Goal: Task Accomplishment & Management: Manage account settings

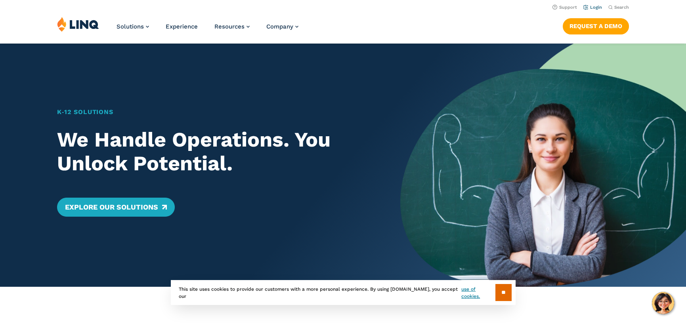
click at [600, 6] on link "Login" at bounding box center [593, 7] width 19 height 5
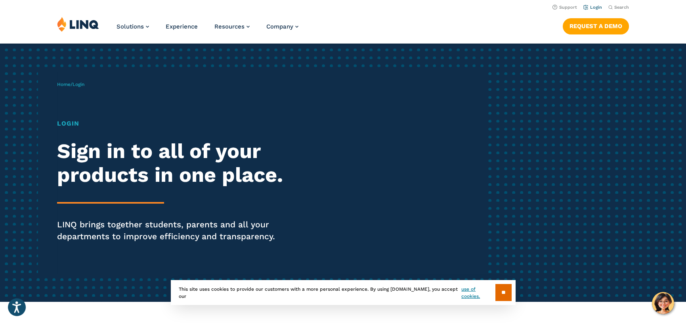
click at [597, 7] on link "Login" at bounding box center [593, 7] width 19 height 5
click at [500, 289] on input "**" at bounding box center [504, 292] width 16 height 17
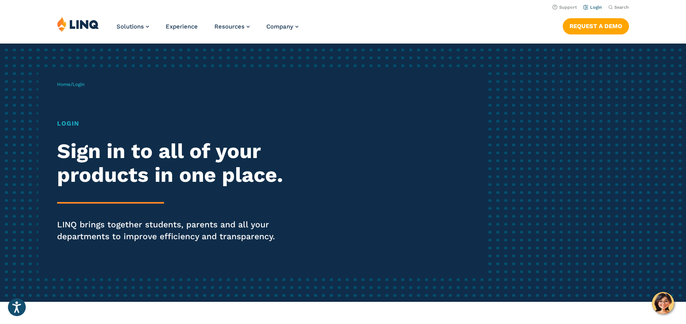
click at [598, 8] on link "Login" at bounding box center [593, 7] width 19 height 5
click at [267, 63] on div "Home / Login Login Sign in to all of your products in one place. LINQ brings to…" at bounding box center [343, 173] width 686 height 259
click at [415, 23] on div "Solutions Nutrition Overview NEW School Nutrition Suite School Nutrition State …" at bounding box center [343, 30] width 686 height 26
click at [591, 6] on link "Login" at bounding box center [593, 7] width 19 height 5
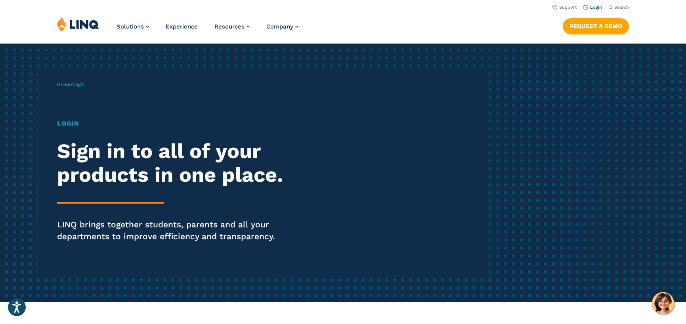
click at [595, 8] on link "Login" at bounding box center [593, 7] width 19 height 5
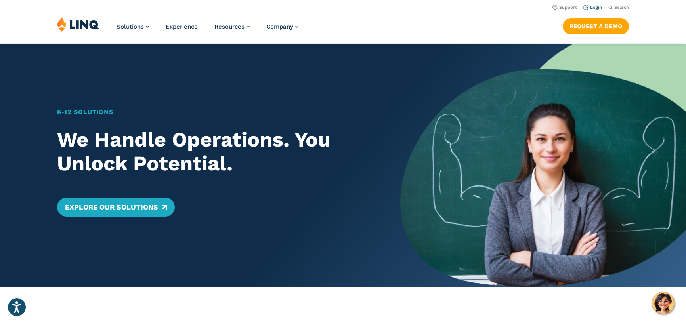
click at [594, 8] on link "Login" at bounding box center [593, 7] width 19 height 5
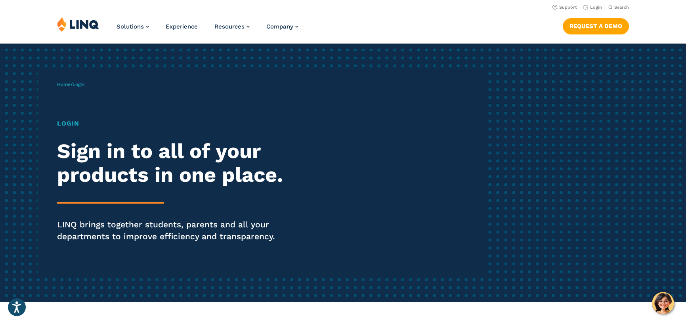
click at [133, 86] on div "Home / Login Login Sign in to all of your products in one place. LINQ brings to…" at bounding box center [271, 172] width 429 height 203
click at [91, 82] on div "Home / Login Login Sign in to all of your products in one place. LINQ brings to…" at bounding box center [271, 172] width 429 height 203
click at [109, 85] on div "Home / Login Login Sign in to all of your products in one place. LINQ brings to…" at bounding box center [271, 172] width 429 height 203
click at [106, 125] on h1 "Login" at bounding box center [189, 124] width 264 height 10
click at [121, 204] on div "Login Sign in to all of your products in one place. LINQ brings together studen…" at bounding box center [189, 192] width 264 height 146
